Goal: Transaction & Acquisition: Purchase product/service

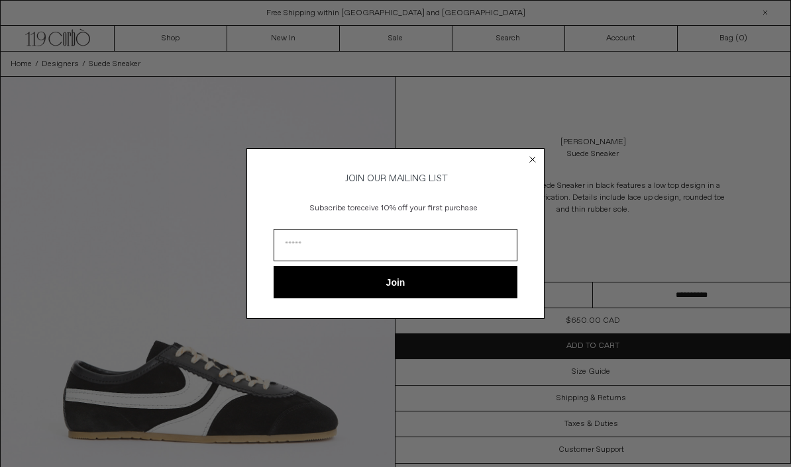
click at [473, 252] on input "Email" at bounding box center [395, 245] width 244 height 32
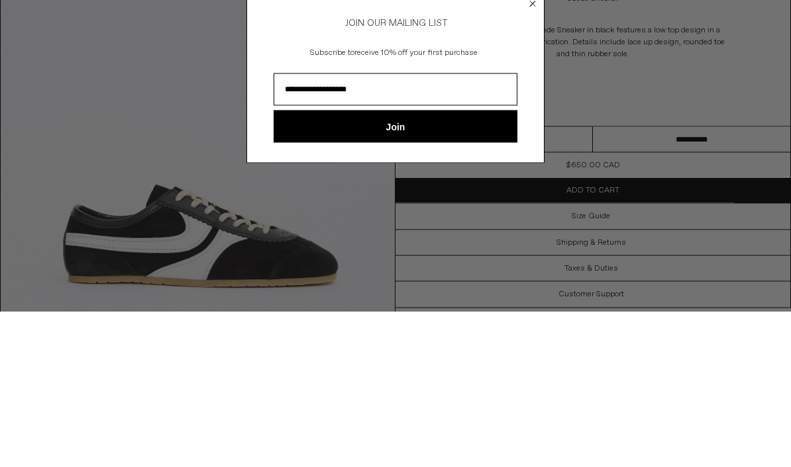
type input "**********"
click at [472, 266] on button "Join" at bounding box center [395, 282] width 244 height 32
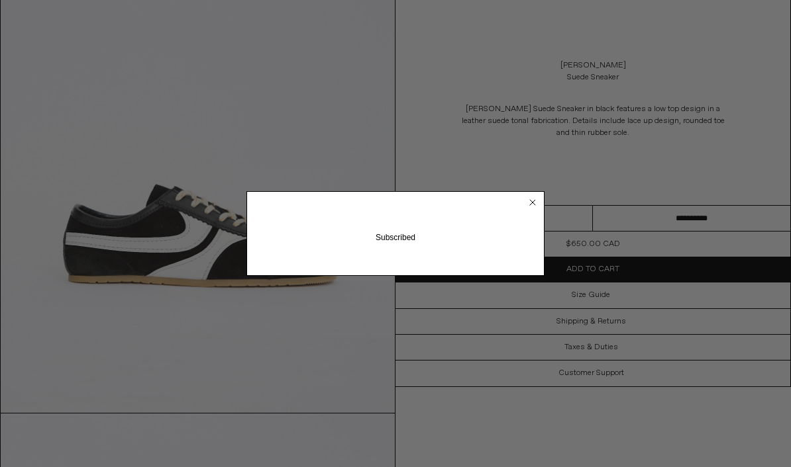
click at [534, 205] on icon "Close dialog" at bounding box center [532, 202] width 5 height 5
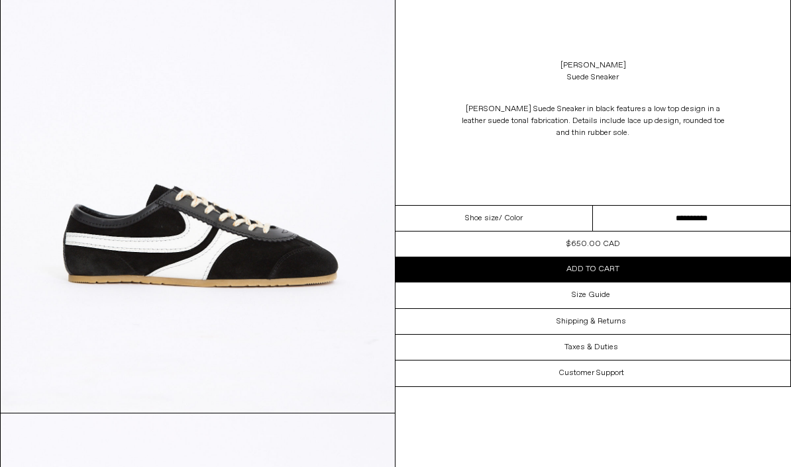
click at [550, 225] on div "Shoe size / Color" at bounding box center [493, 219] width 197 height 26
click at [561, 210] on div "Shoe size / Color" at bounding box center [493, 219] width 197 height 26
click at [489, 220] on span "Shoe size" at bounding box center [482, 219] width 34 height 12
click at [489, 219] on span "Shoe size" at bounding box center [482, 219] width 34 height 12
click at [496, 230] on div "Shoe size / Color" at bounding box center [493, 219] width 197 height 26
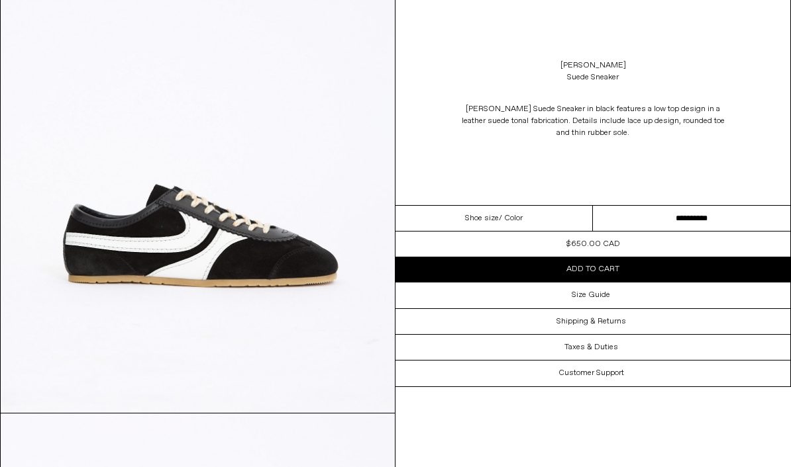
click at [497, 228] on div "Shoe size / Color" at bounding box center [493, 219] width 197 height 26
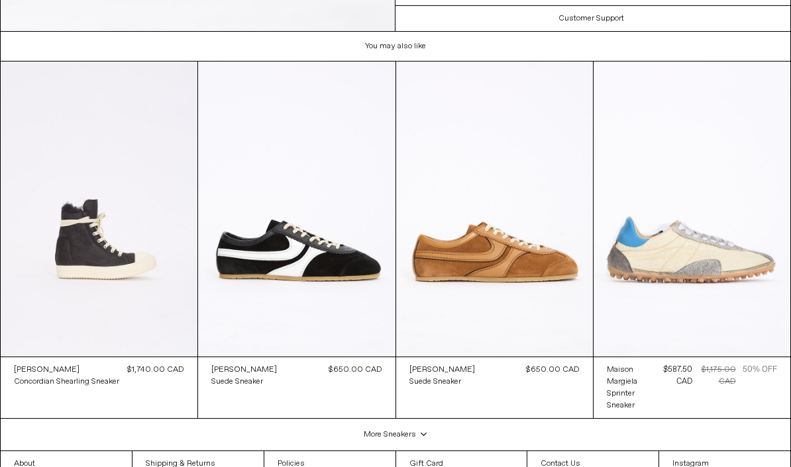
scroll to position [3005, 0]
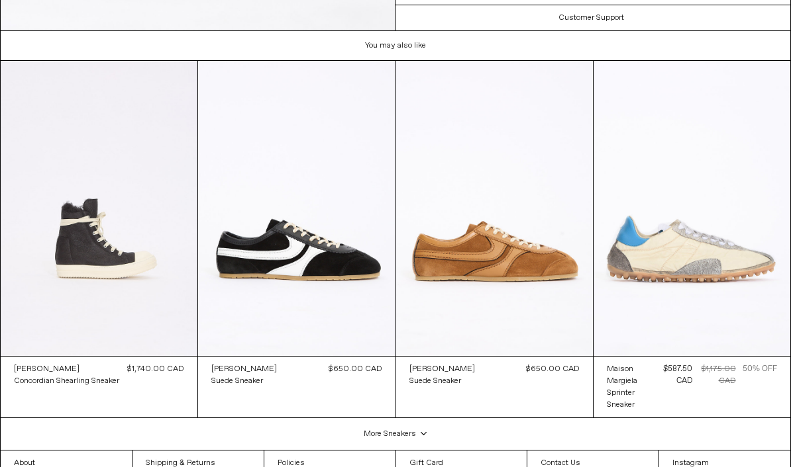
click at [496, 270] on at bounding box center [494, 208] width 197 height 295
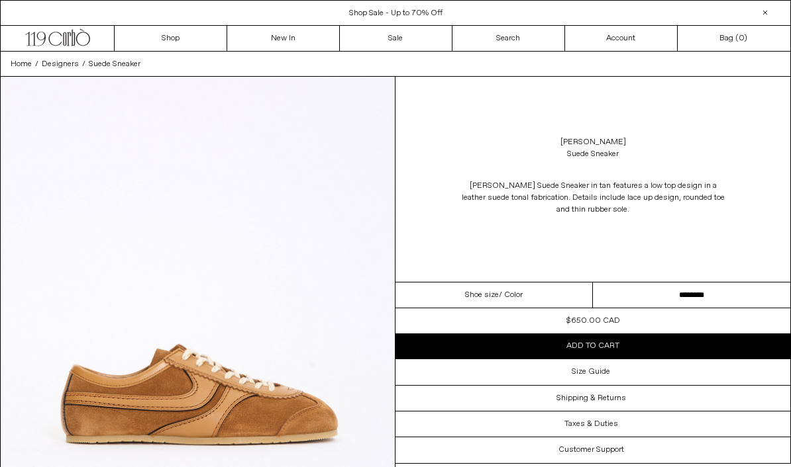
click at [634, 295] on select "**********" at bounding box center [691, 296] width 197 height 26
select select "**********"
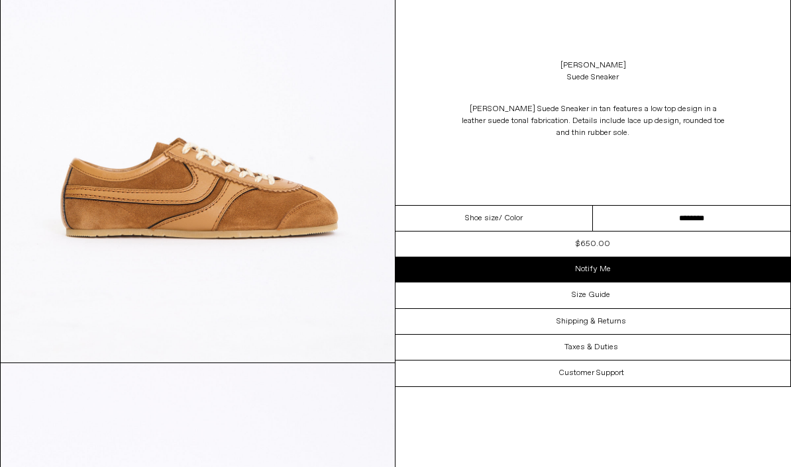
scroll to position [210, 0]
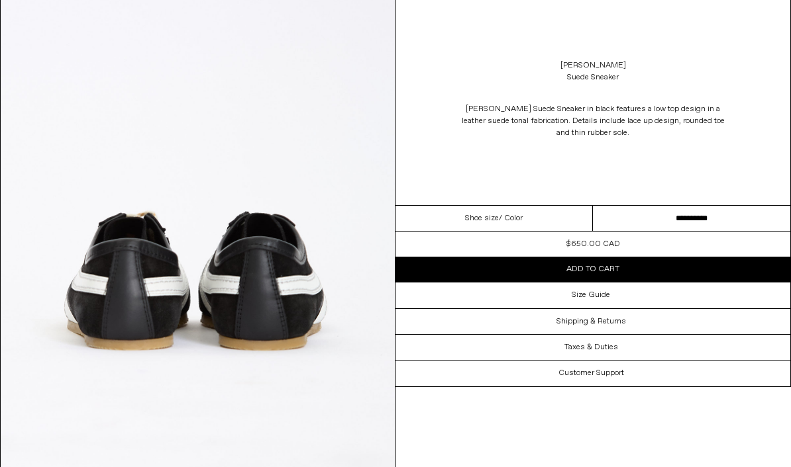
scroll to position [2489, 0]
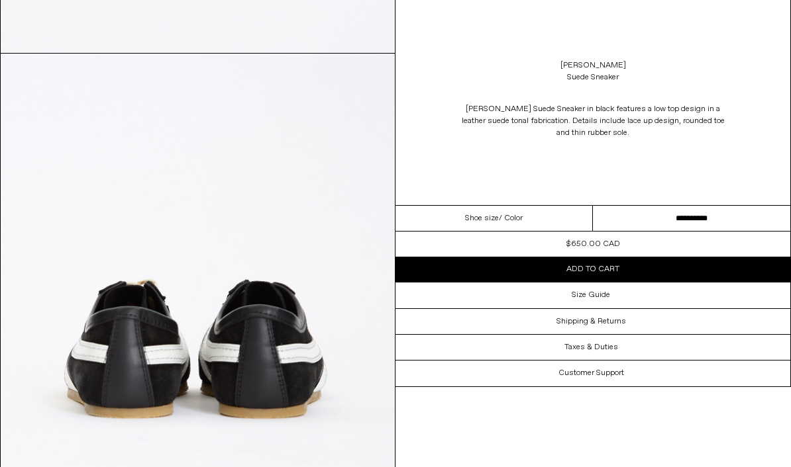
click at [550, 206] on div "Shoe size / Color" at bounding box center [493, 219] width 197 height 26
click at [557, 206] on div "Shoe size / Color" at bounding box center [493, 219] width 197 height 26
click at [513, 206] on div "Shoe size / Color" at bounding box center [493, 219] width 197 height 26
click at [512, 206] on div "Shoe size / Color" at bounding box center [493, 219] width 197 height 26
click at [519, 213] on span "/ Color" at bounding box center [511, 219] width 24 height 12
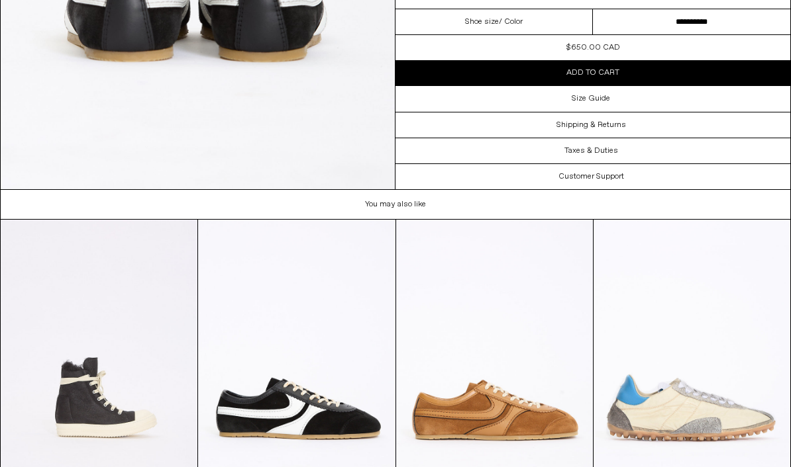
scroll to position [2844, 0]
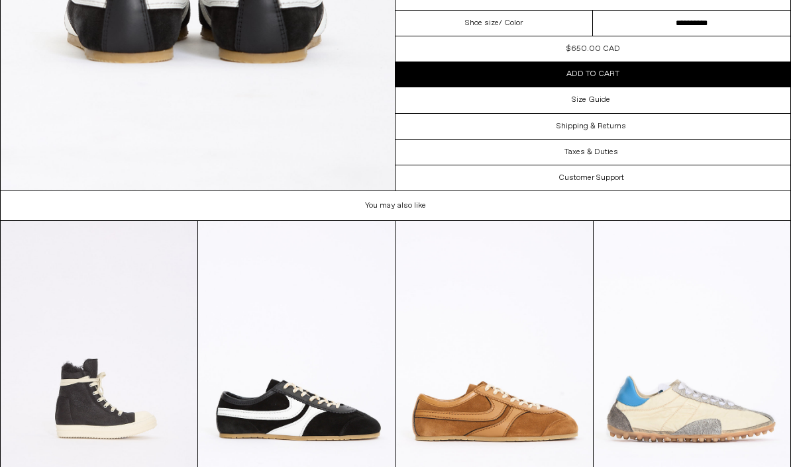
click at [697, 221] on at bounding box center [691, 368] width 197 height 295
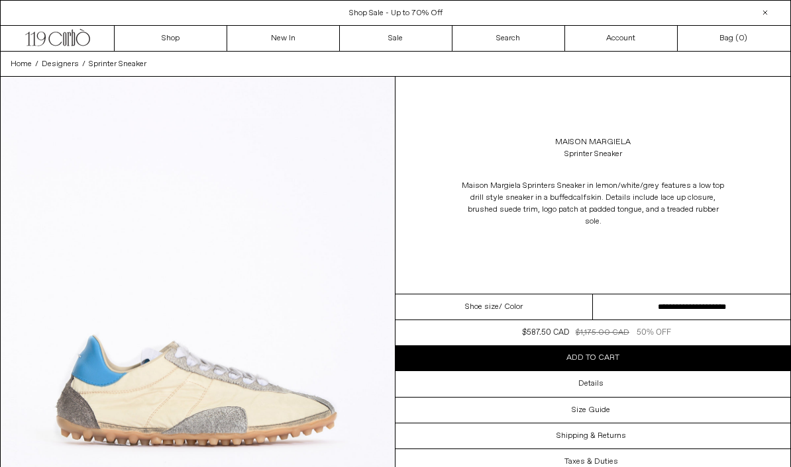
click at [399, 39] on link "Sale" at bounding box center [396, 38] width 113 height 25
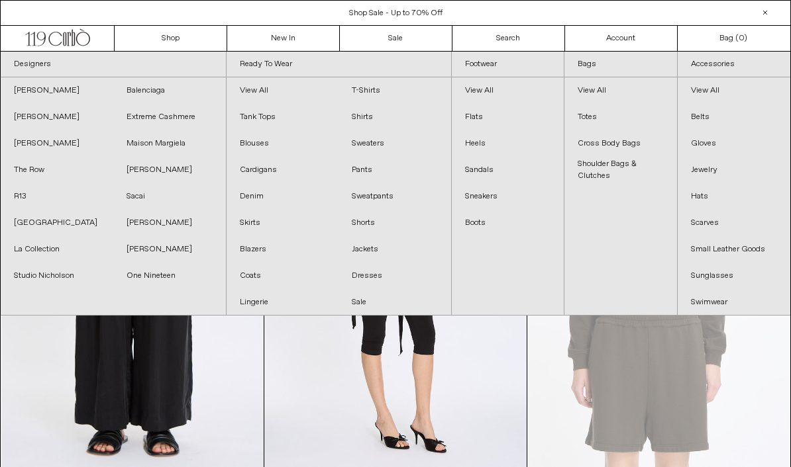
click at [493, 117] on link "Flats" at bounding box center [508, 117] width 112 height 26
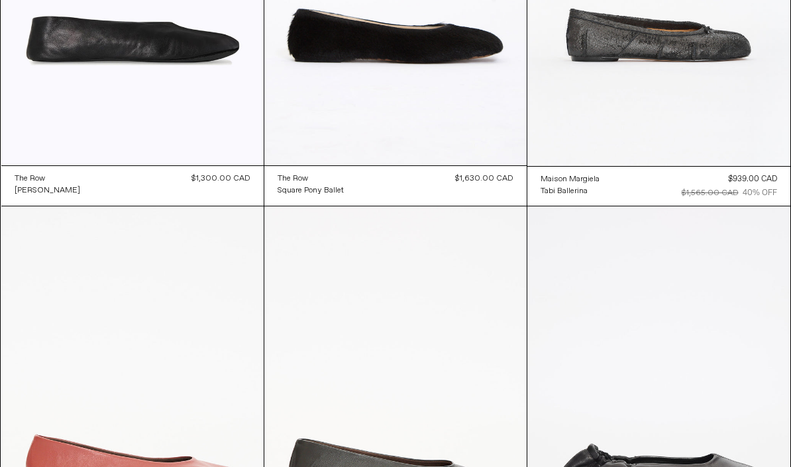
scroll to position [187, 0]
